Goal: Information Seeking & Learning: Learn about a topic

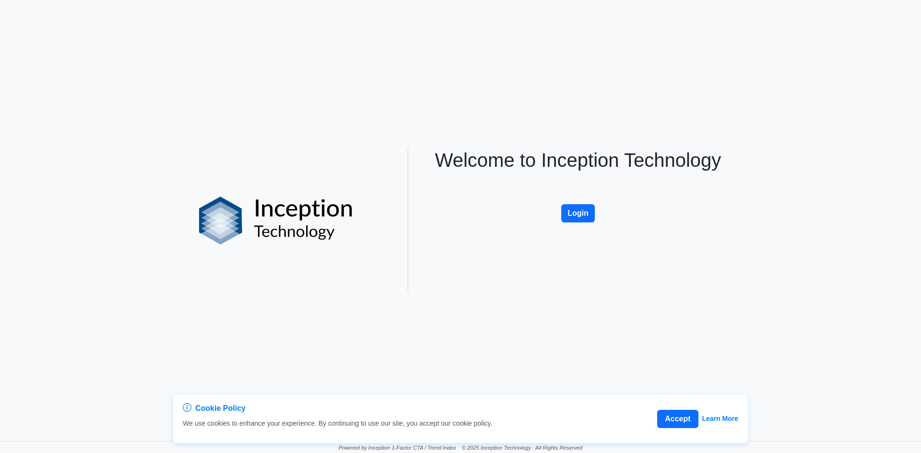
click at [577, 210] on button "Login" at bounding box center [578, 213] width 34 height 18
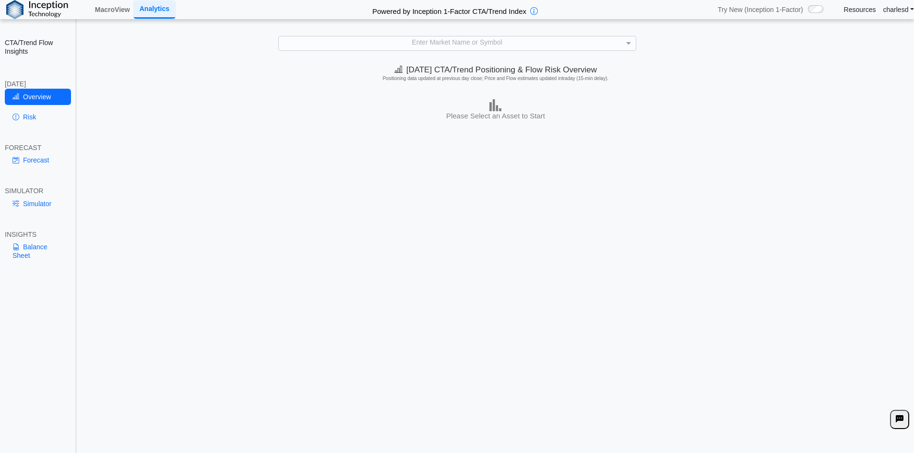
click at [477, 50] on div "Enter Market Name or Symbol" at bounding box center [457, 43] width 358 height 14
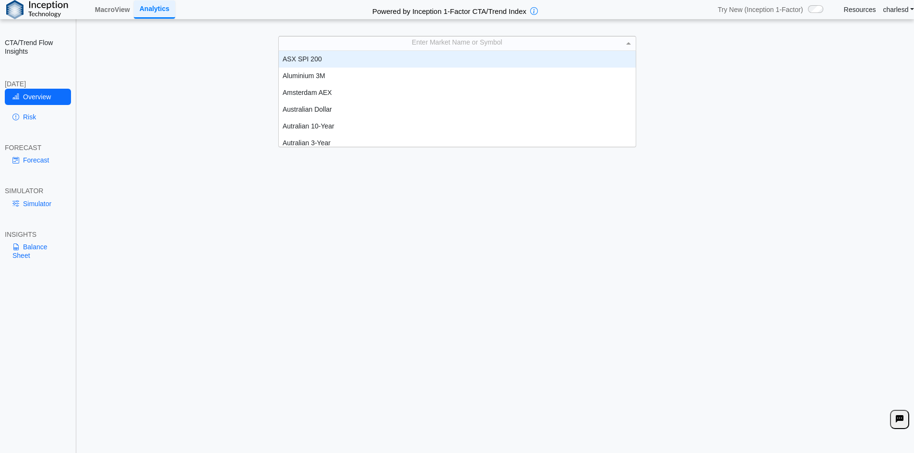
scroll to position [89, 350]
click at [114, 7] on link "MacroView" at bounding box center [112, 9] width 43 height 16
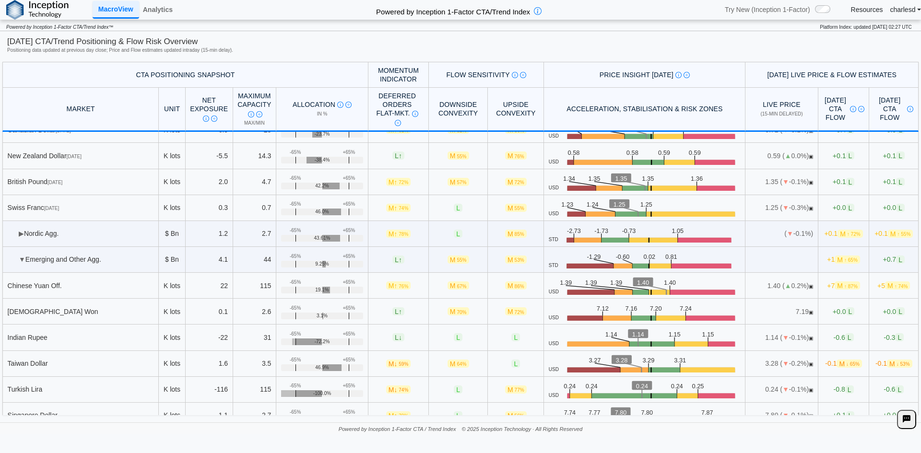
scroll to position [2847, 0]
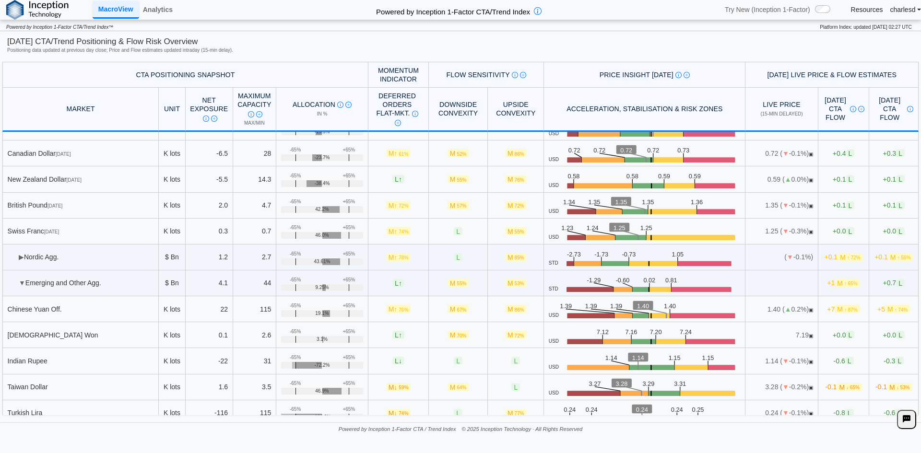
click at [17, 259] on td "▶ Nordic Agg." at bounding box center [80, 258] width 156 height 26
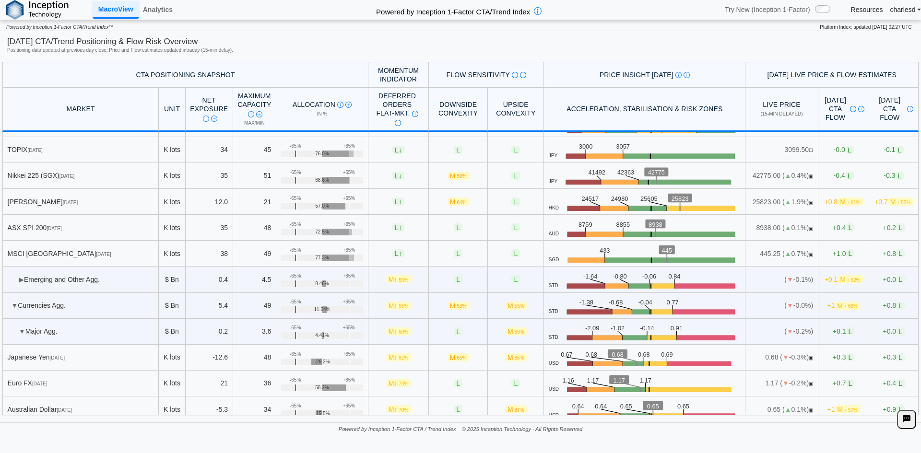
scroll to position [2560, 0]
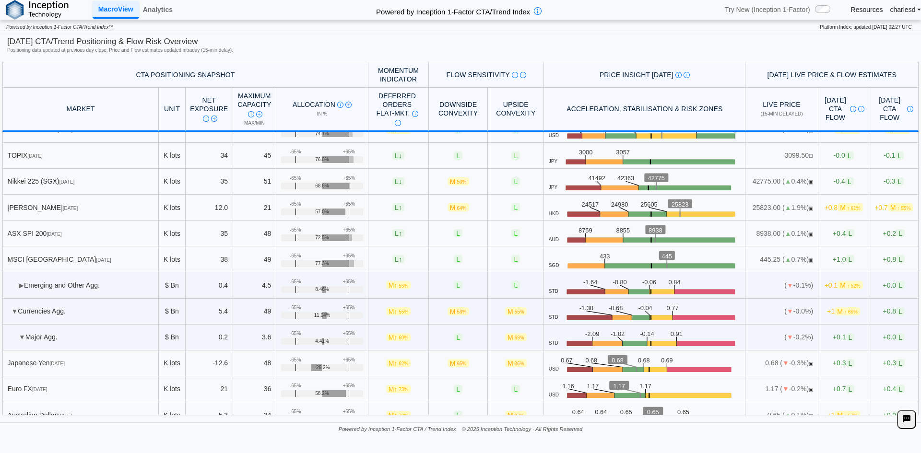
click at [19, 282] on span "▶" at bounding box center [21, 286] width 5 height 8
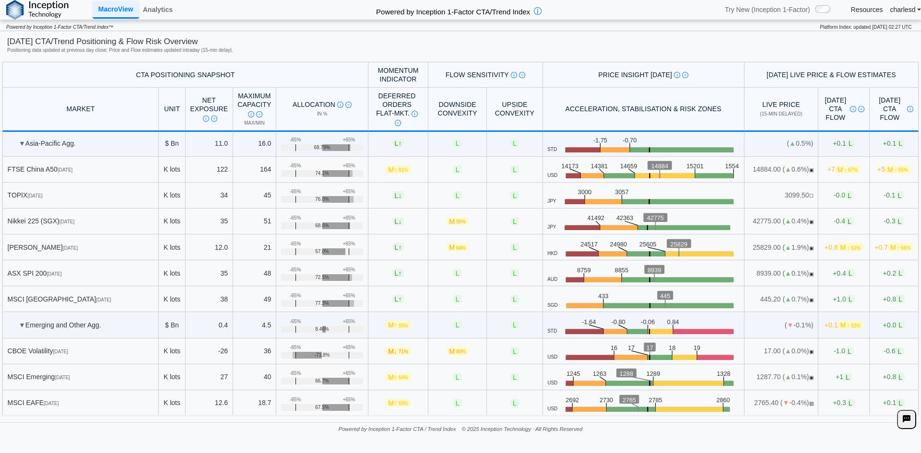
scroll to position [2512, 0]
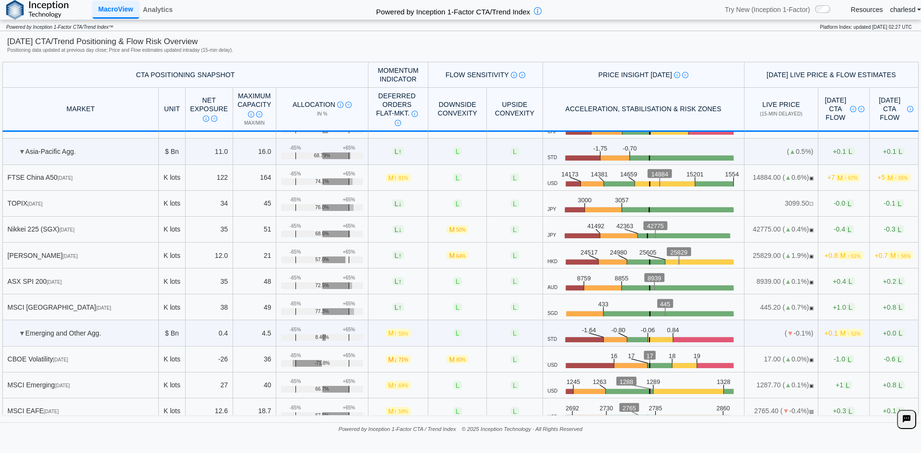
drag, startPoint x: 40, startPoint y: 358, endPoint x: 90, endPoint y: 357, distance: 50.4
click at [90, 357] on div "CBOE Volatility Sep 25" at bounding box center [81, 359] width 146 height 9
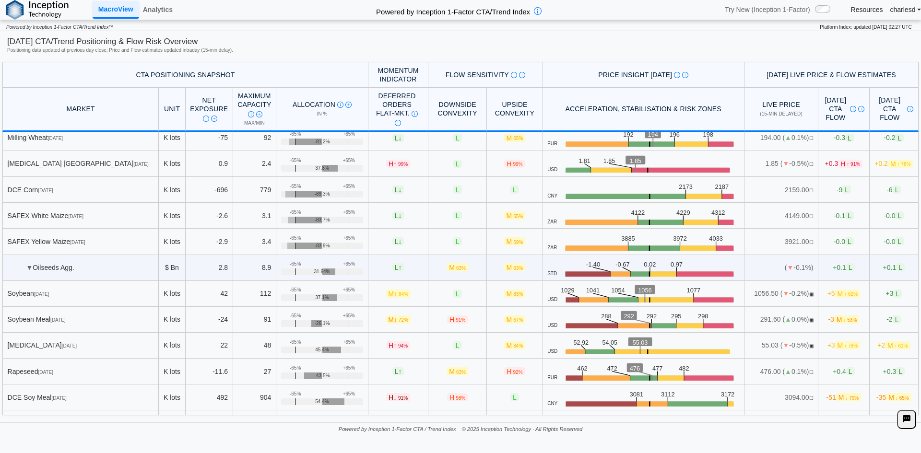
scroll to position [162, 0]
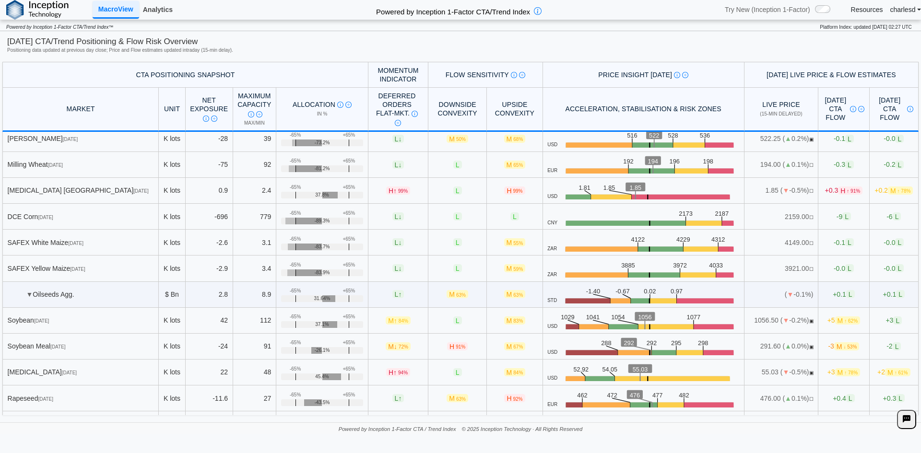
click at [145, 3] on link "Analytics" at bounding box center [157, 9] width 37 height 16
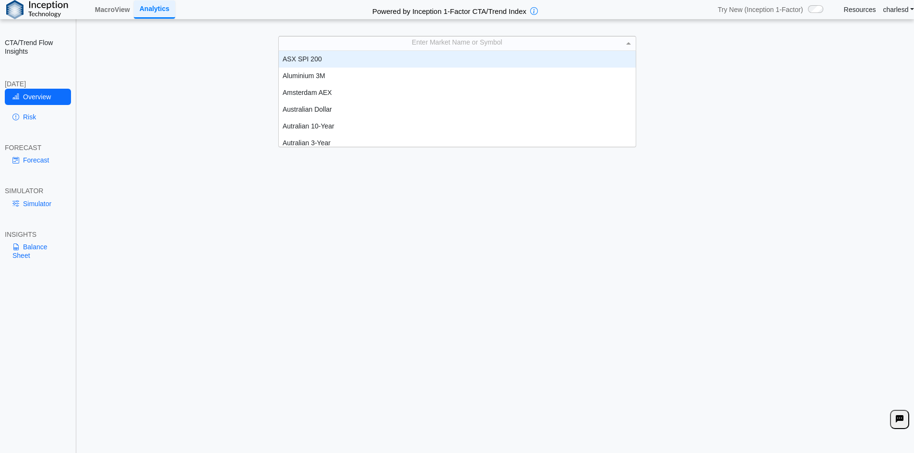
click at [413, 47] on div "Enter Market Name or Symbol" at bounding box center [457, 42] width 357 height 13
type input "***"
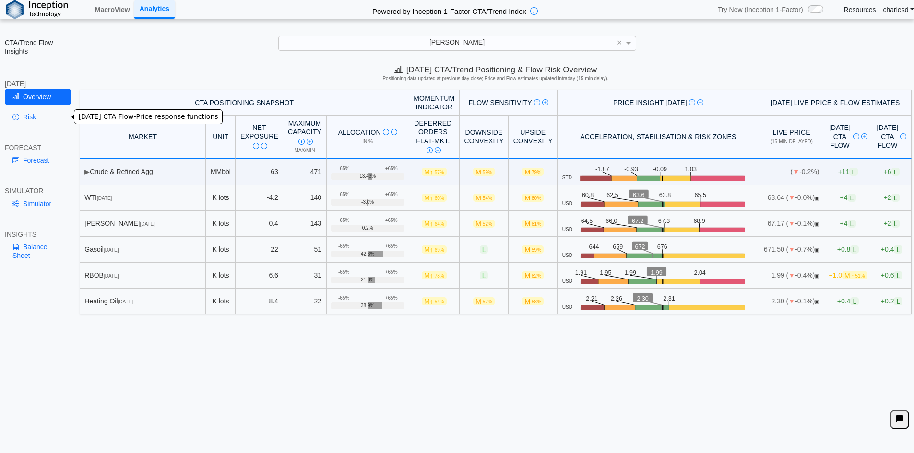
click at [48, 109] on link "Risk" at bounding box center [38, 117] width 66 height 16
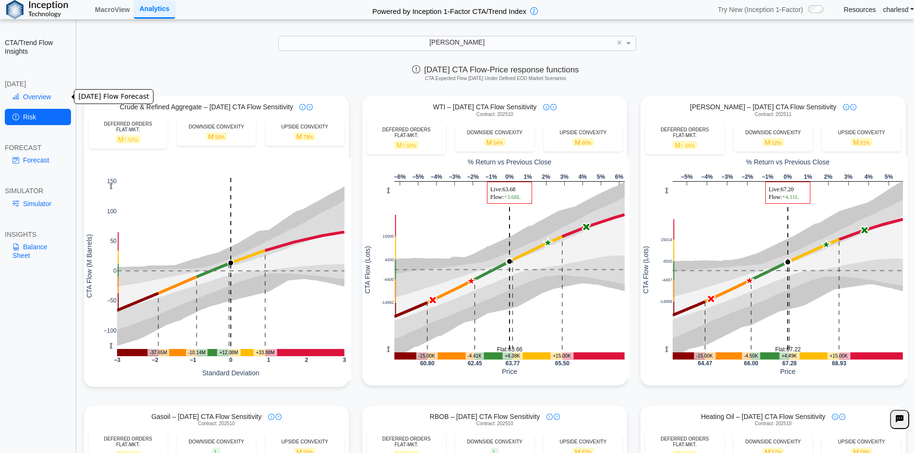
click at [42, 98] on link "Overview" at bounding box center [38, 97] width 66 height 16
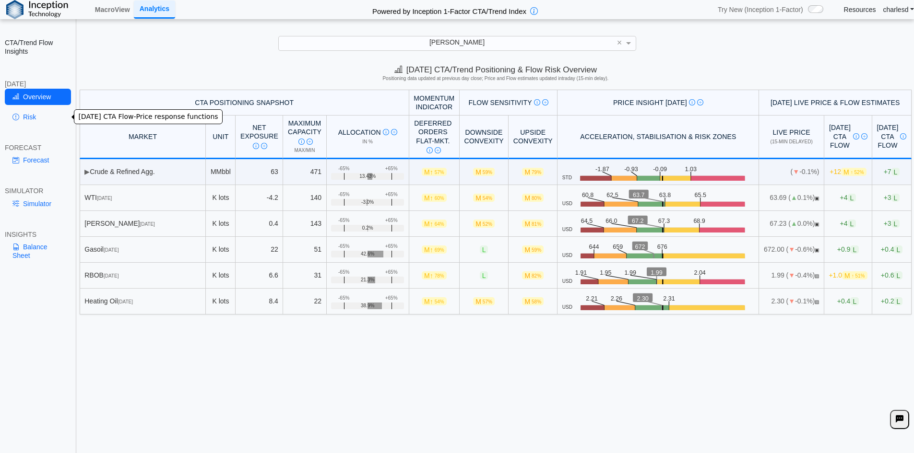
click at [20, 111] on link "Risk" at bounding box center [38, 117] width 66 height 16
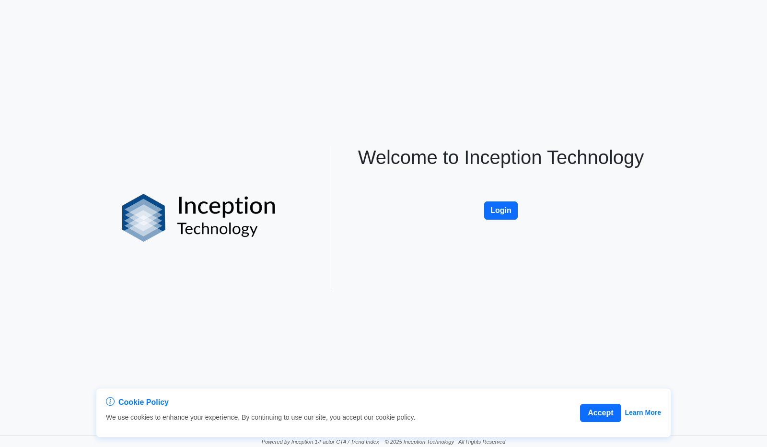
click at [501, 214] on button "Login" at bounding box center [501, 210] width 34 height 18
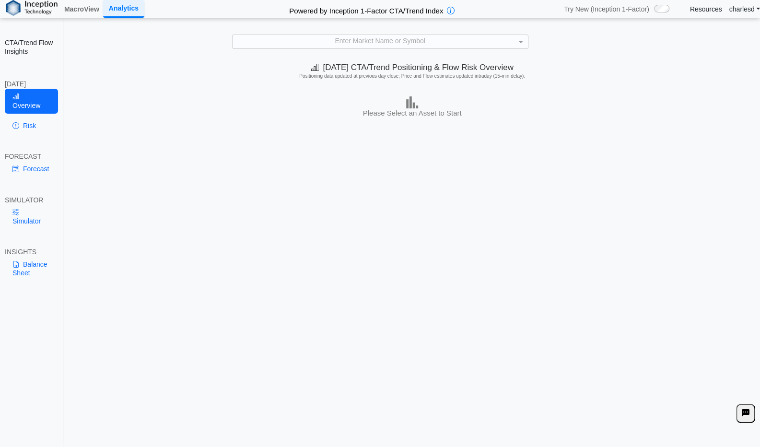
click at [400, 305] on div "Today's CTA/Trend Positioning & Flow Risk Overview Positioning data updated at …" at bounding box center [412, 253] width 696 height 389
click at [271, 175] on div "Today's CTA/Trend Positioning & Flow Risk Overview Positioning data updated at …" at bounding box center [412, 253] width 696 height 389
